Goal: Navigation & Orientation: Go to known website

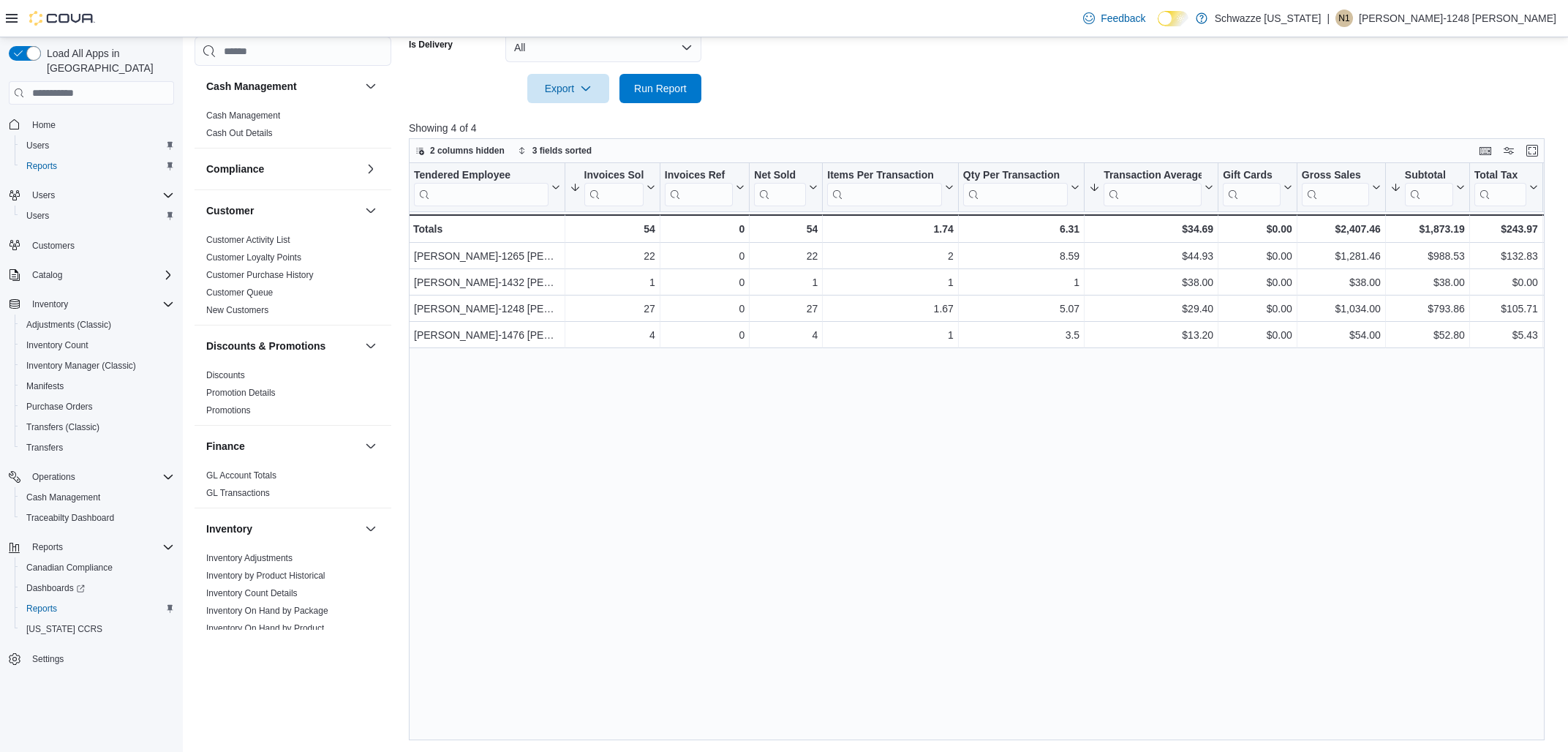
scroll to position [754, 0]
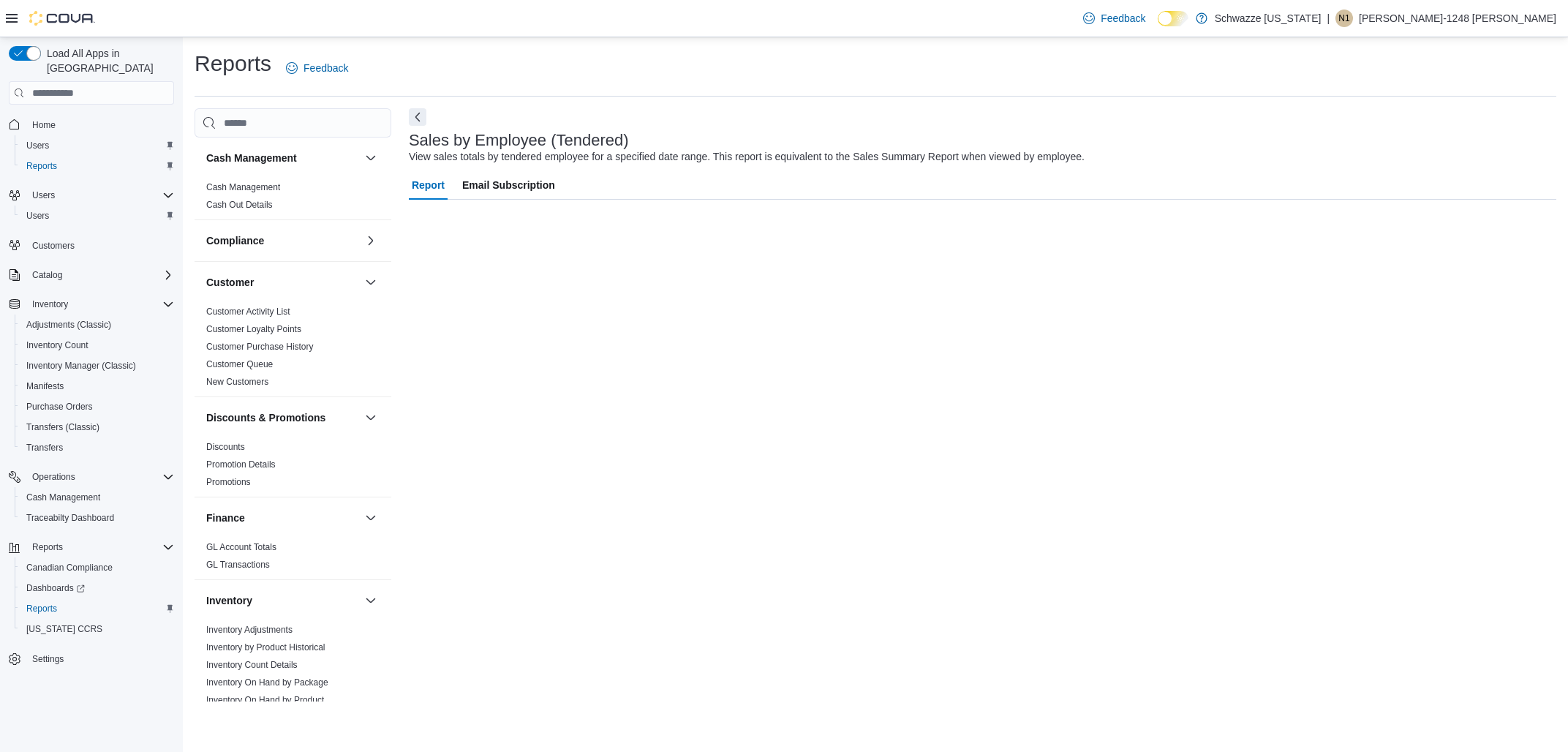
click at [1349, 20] on span "N1" at bounding box center [1343, 19] width 11 height 18
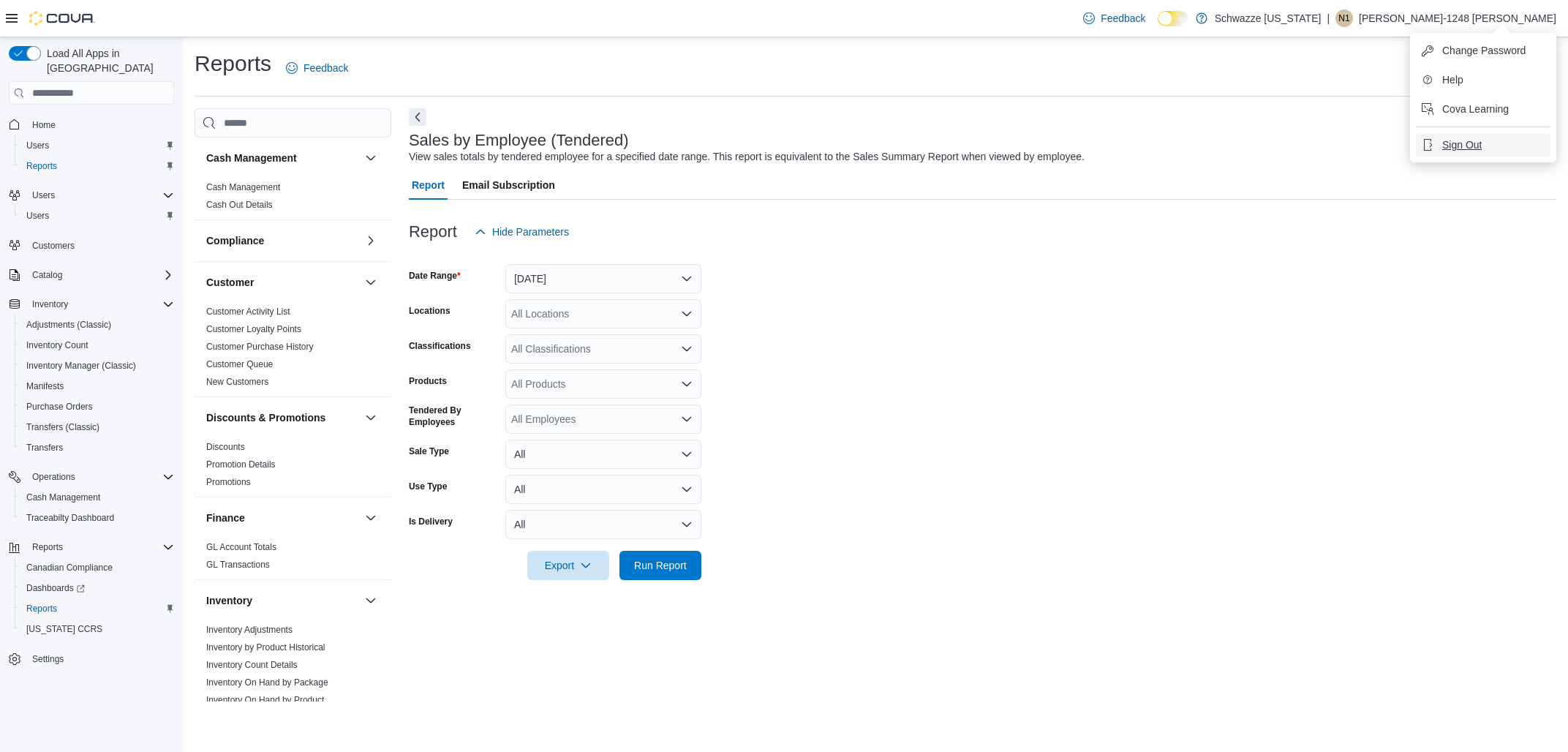
click at [1456, 142] on span "Sign Out" at bounding box center [1461, 145] width 40 height 15
